Goal: Task Accomplishment & Management: Use online tool/utility

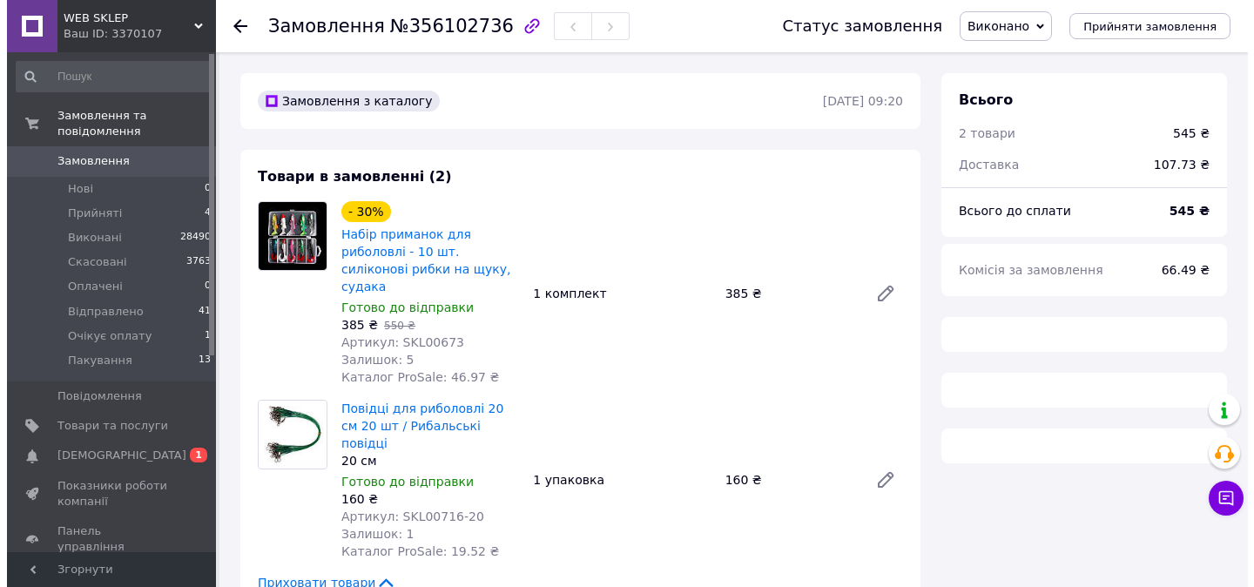
scroll to position [328, 0]
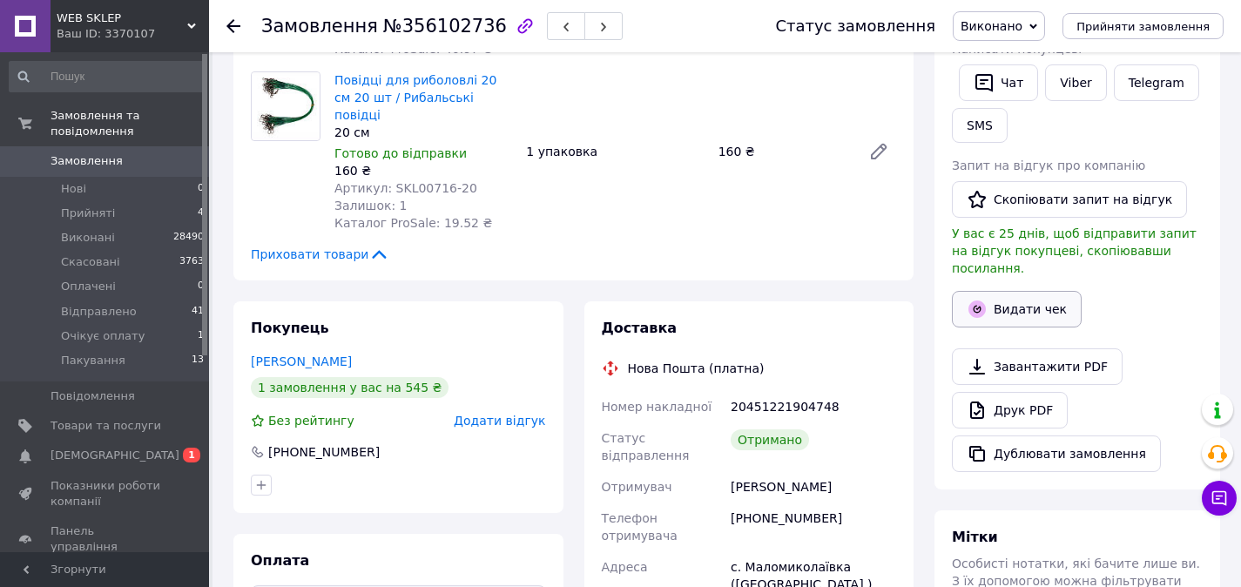
click at [1023, 301] on button "Видати чек" at bounding box center [1017, 309] width 130 height 37
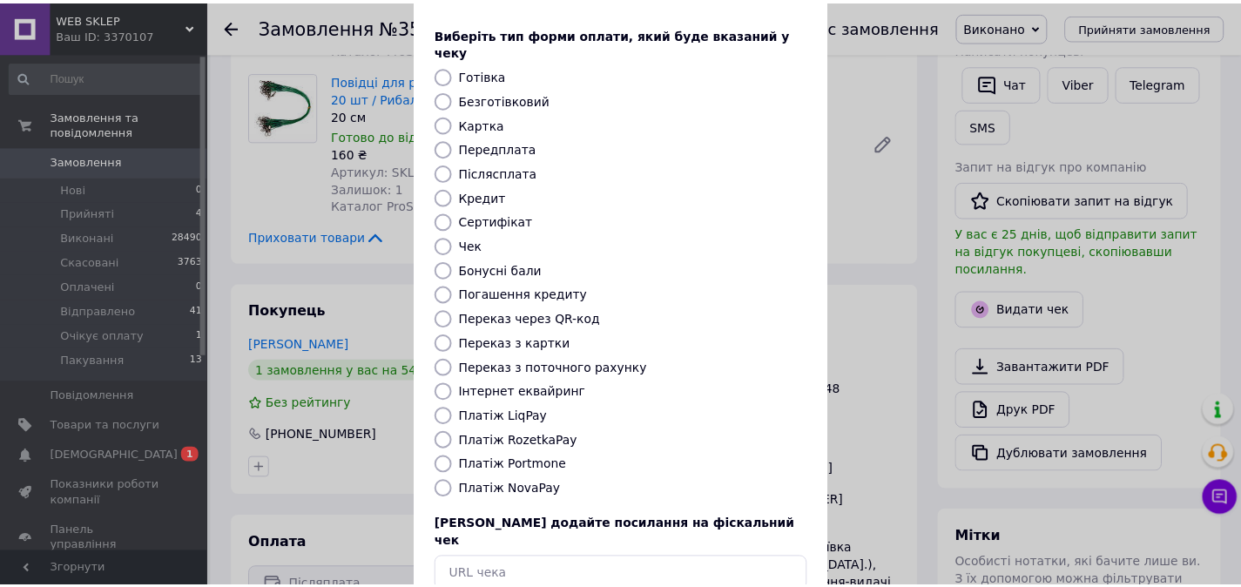
scroll to position [161, 0]
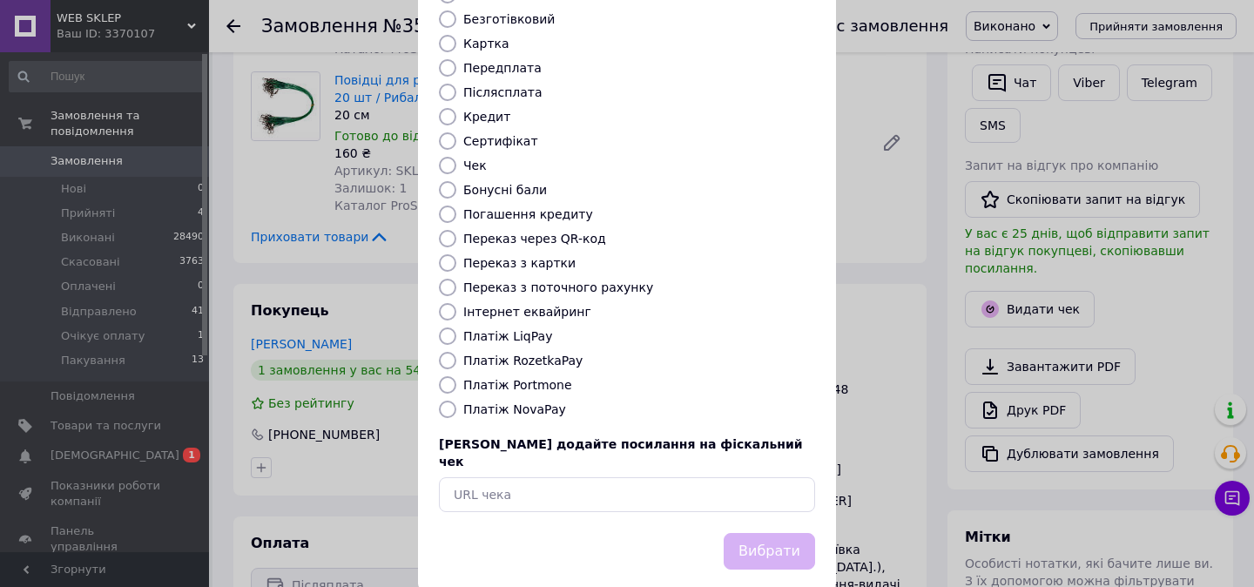
click at [530, 402] on label "Платіж NovaPay" at bounding box center [514, 409] width 103 height 14
click at [456, 401] on input "Платіж NovaPay" at bounding box center [447, 409] width 17 height 17
radio input "true"
click at [751, 533] on button "Вибрати" at bounding box center [769, 551] width 91 height 37
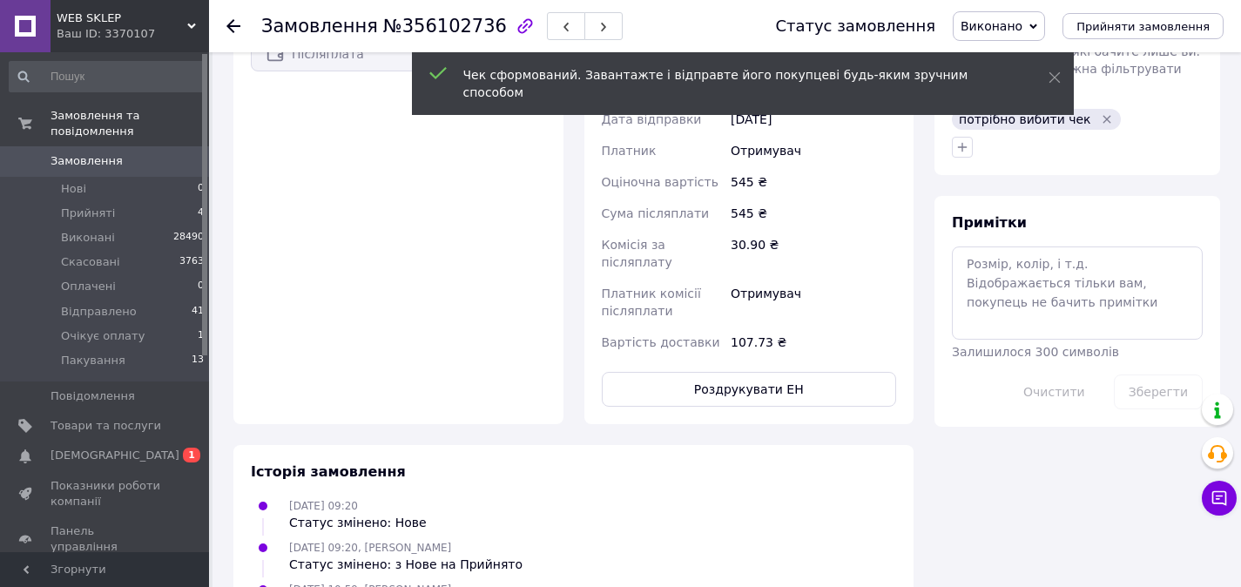
scroll to position [862, 0]
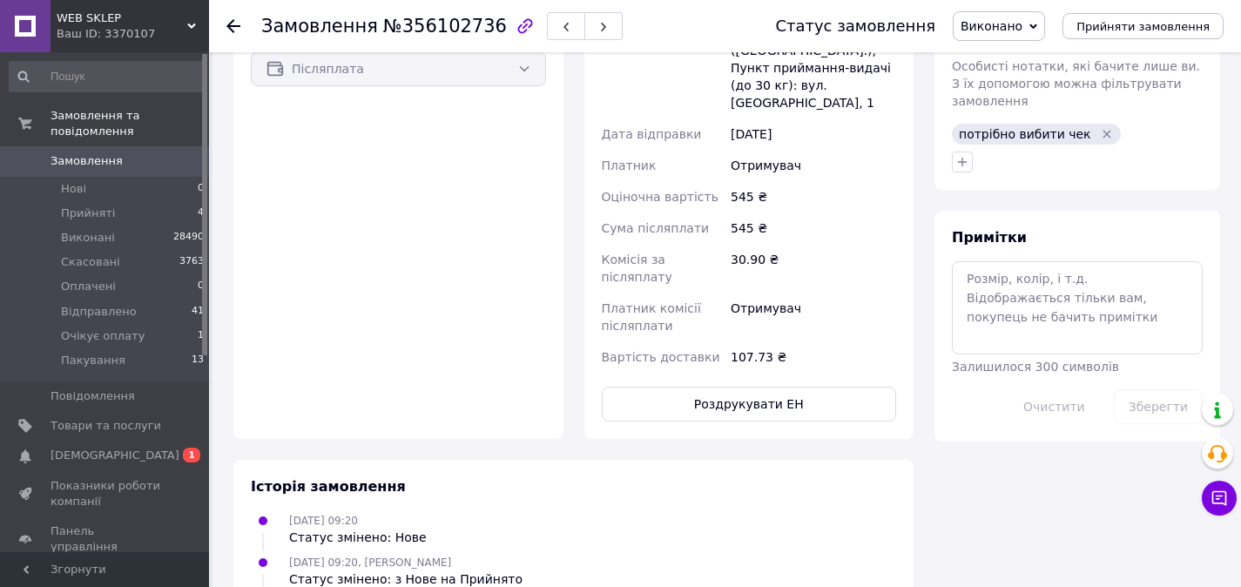
click at [1100, 127] on icon "Видалити мітку" at bounding box center [1107, 134] width 14 height 14
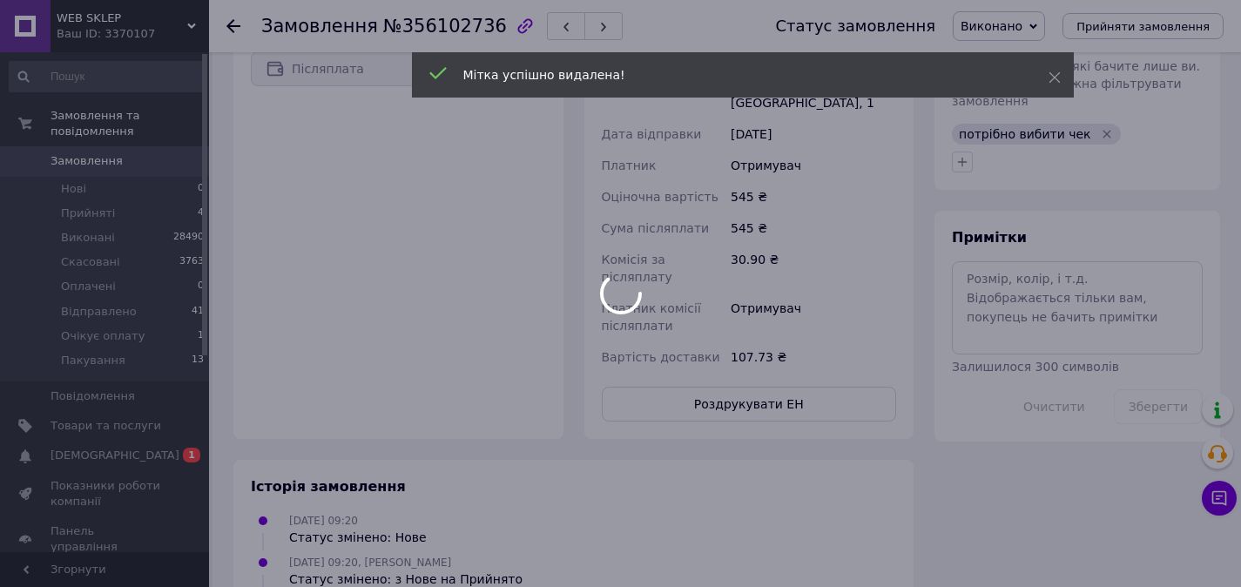
scroll to position [77, 0]
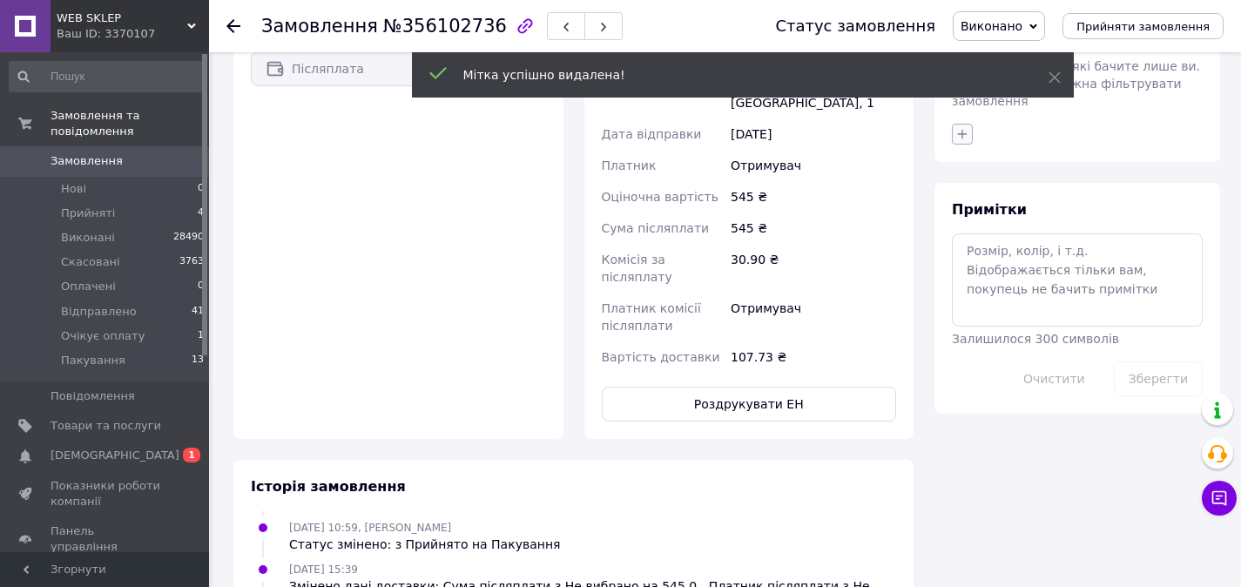
click at [963, 127] on icon "button" at bounding box center [963, 134] width 14 height 14
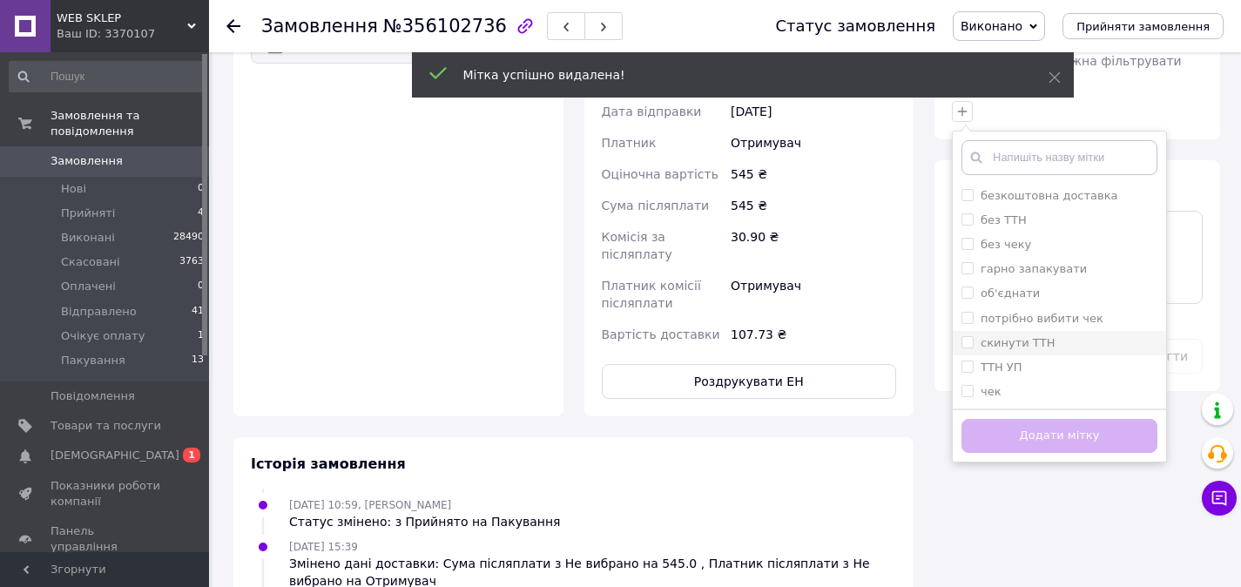
scroll to position [891, 0]
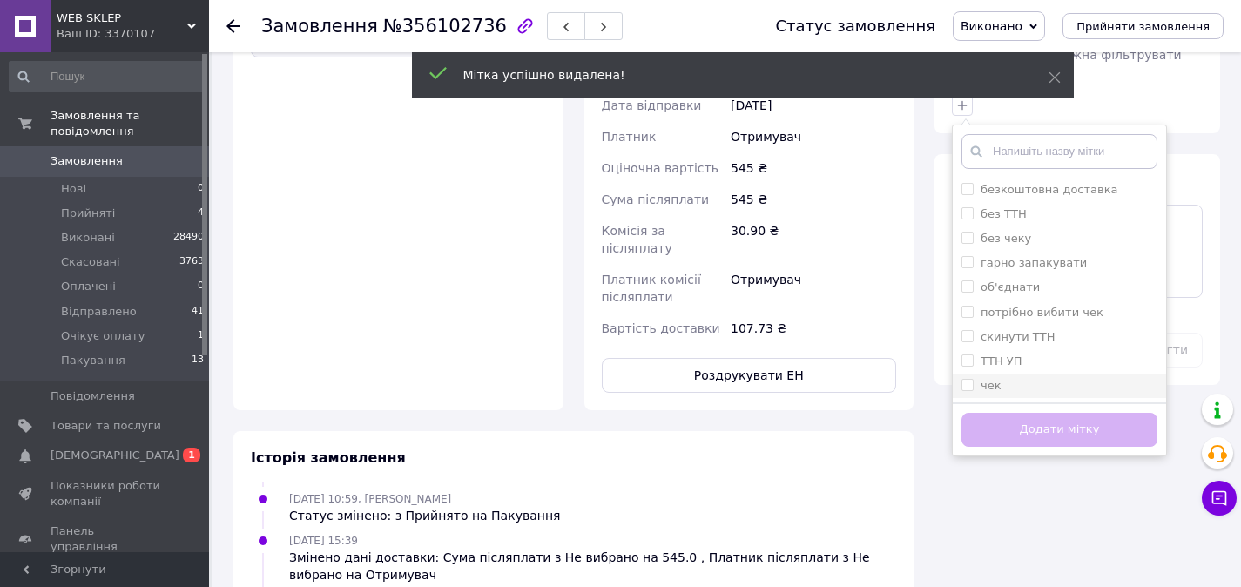
click at [969, 379] on input "чек" at bounding box center [967, 384] width 11 height 11
checkbox input "true"
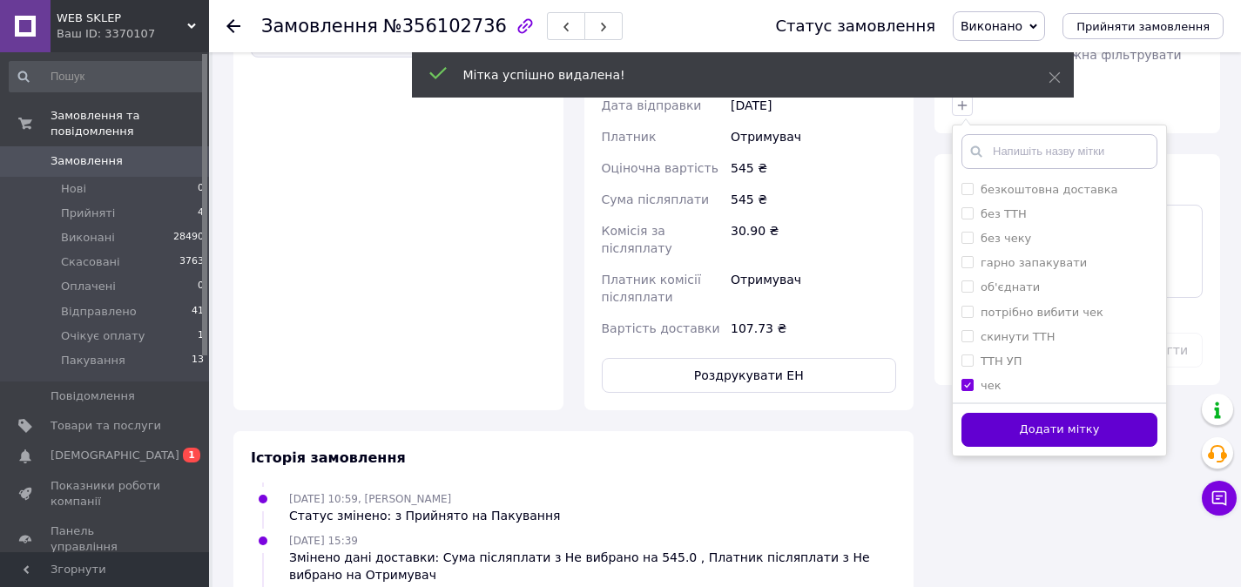
click at [981, 413] on button "Додати мітку" at bounding box center [1060, 430] width 196 height 34
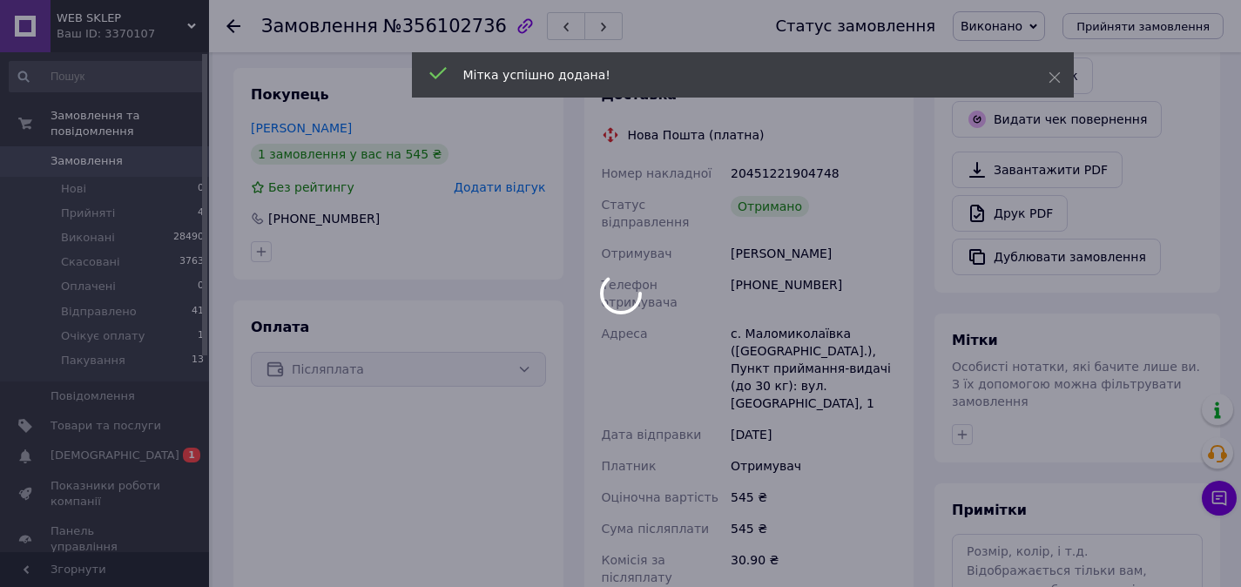
scroll to position [118, 0]
